Goal: Navigation & Orientation: Understand site structure

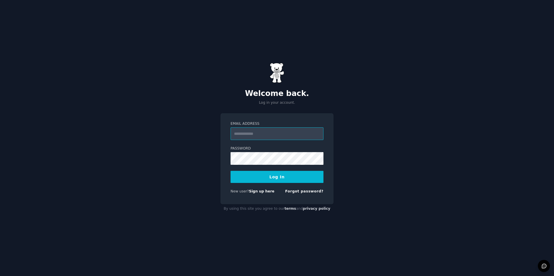
type input "**********"
click at [279, 175] on button "Log In" at bounding box center [276, 177] width 93 height 12
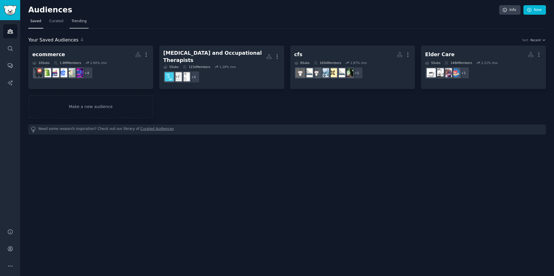
click at [69, 24] on link "Trending" at bounding box center [78, 23] width 19 height 12
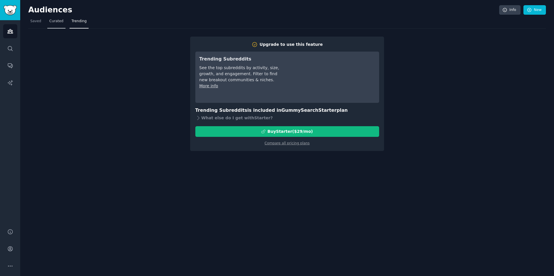
click at [59, 25] on link "Curated" at bounding box center [56, 23] width 18 height 12
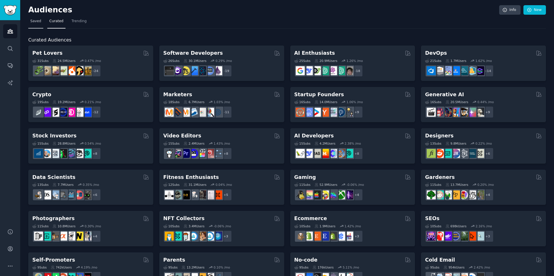
click at [38, 22] on span "Saved" at bounding box center [35, 21] width 11 height 5
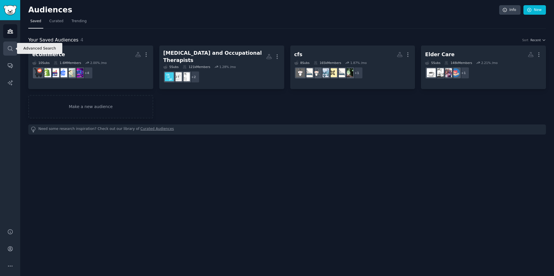
click at [11, 47] on icon "Sidebar" at bounding box center [10, 48] width 5 height 5
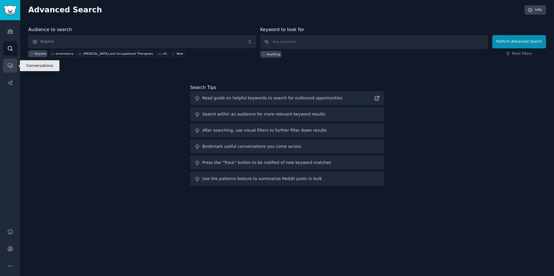
click at [15, 72] on link "Conversations" at bounding box center [10, 66] width 14 height 14
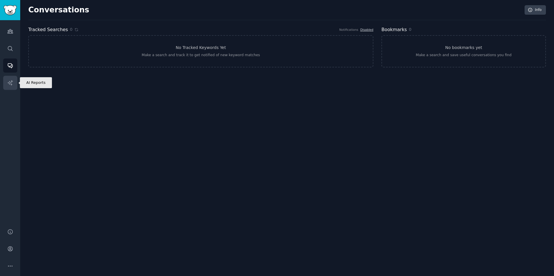
click at [16, 83] on link "AI Reports" at bounding box center [10, 83] width 14 height 14
